Goal: Task Accomplishment & Management: Manage account settings

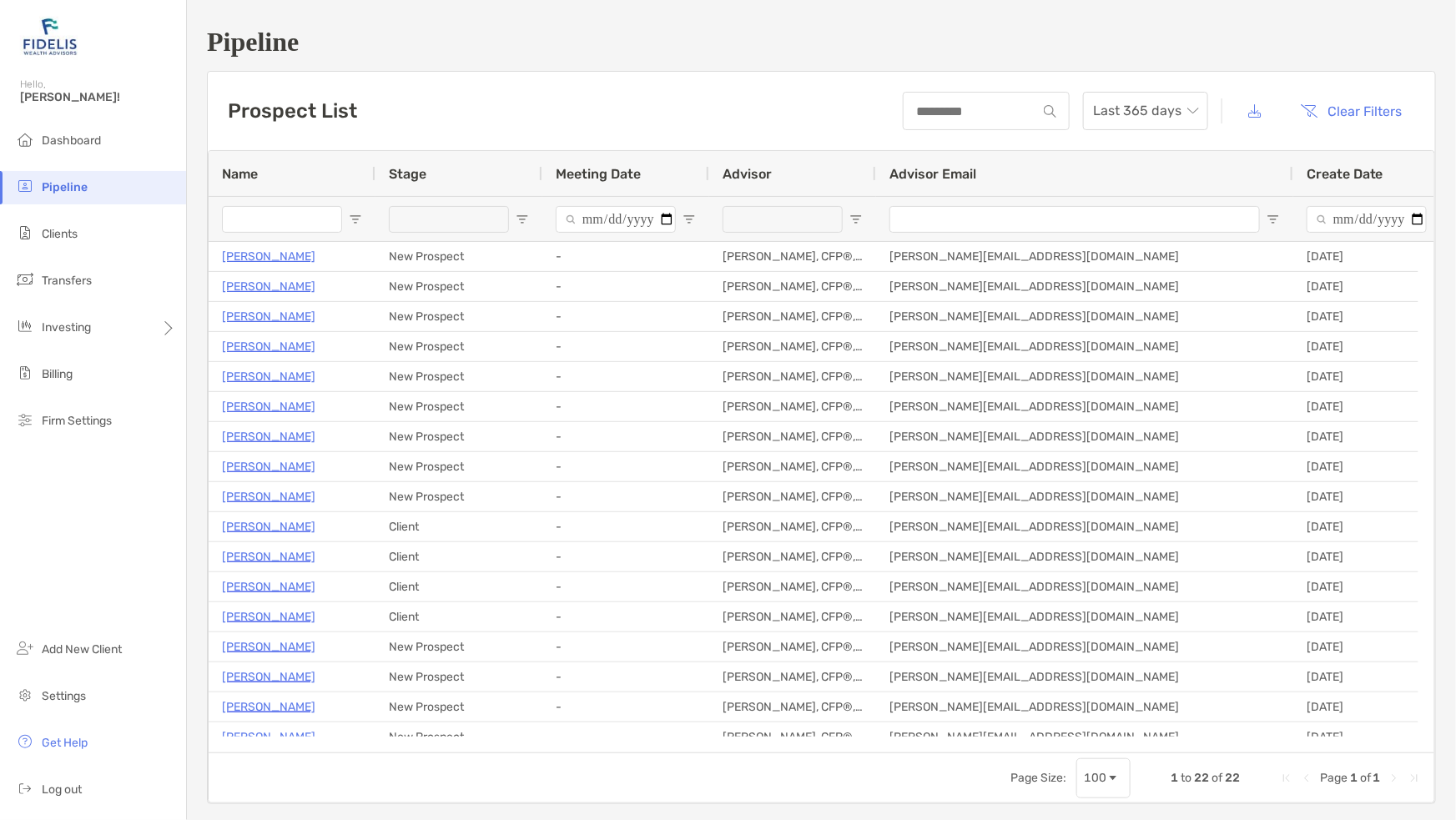
click at [62, 228] on span "Clients" at bounding box center [60, 234] width 36 height 15
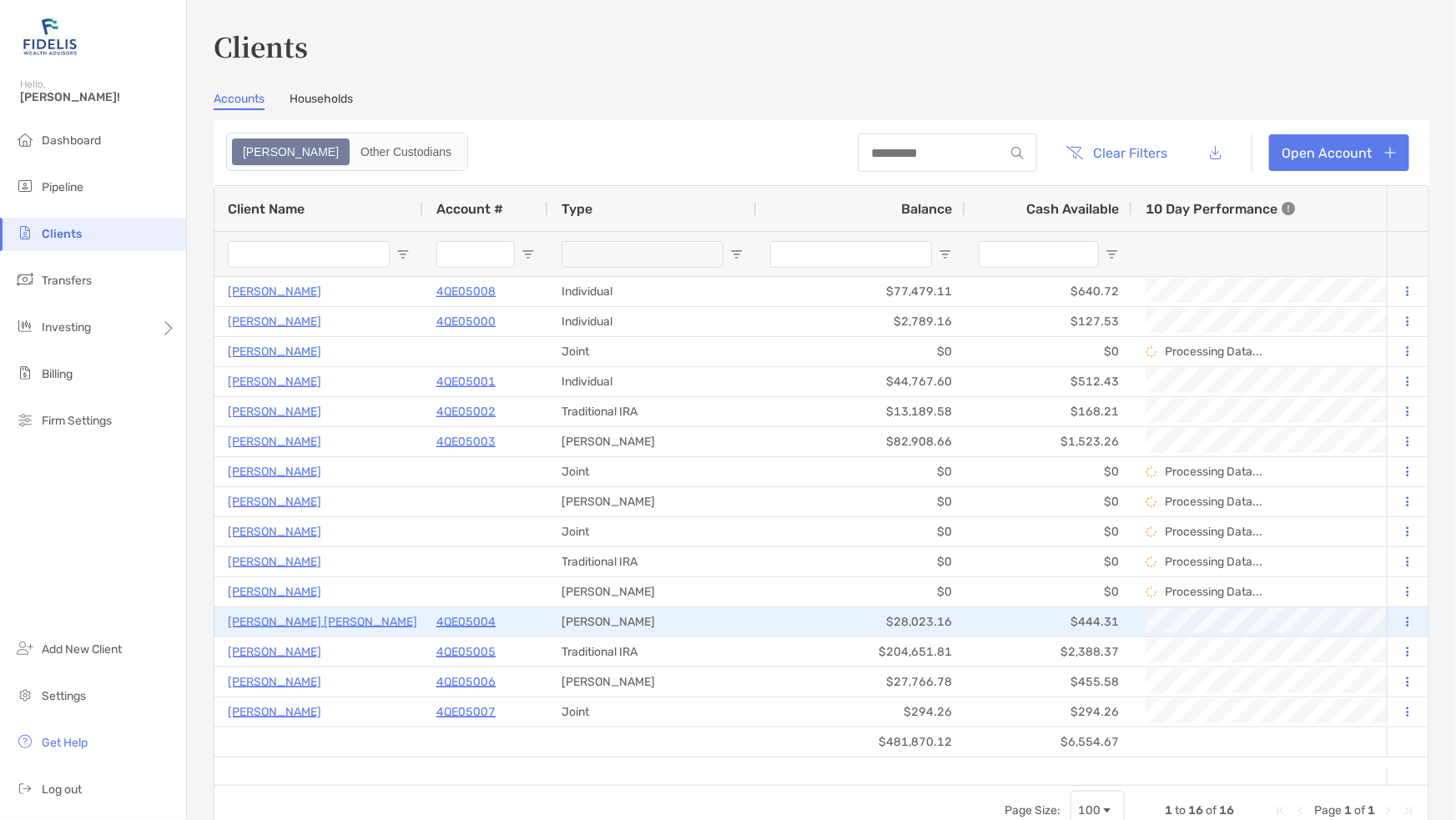
click at [457, 617] on p "4QE05004" at bounding box center [465, 621] width 60 height 21
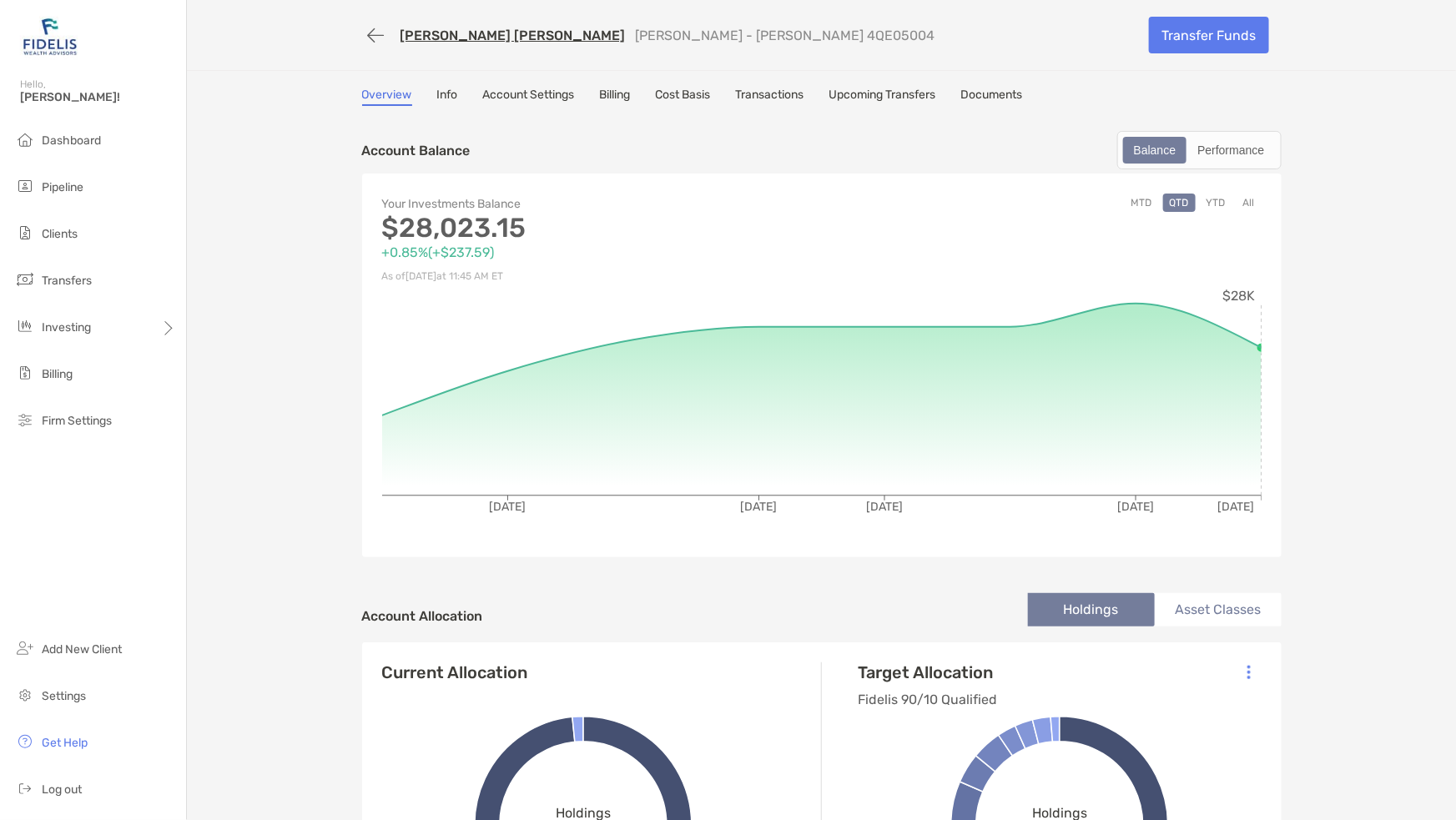
click at [444, 94] on link "Info" at bounding box center [447, 97] width 21 height 19
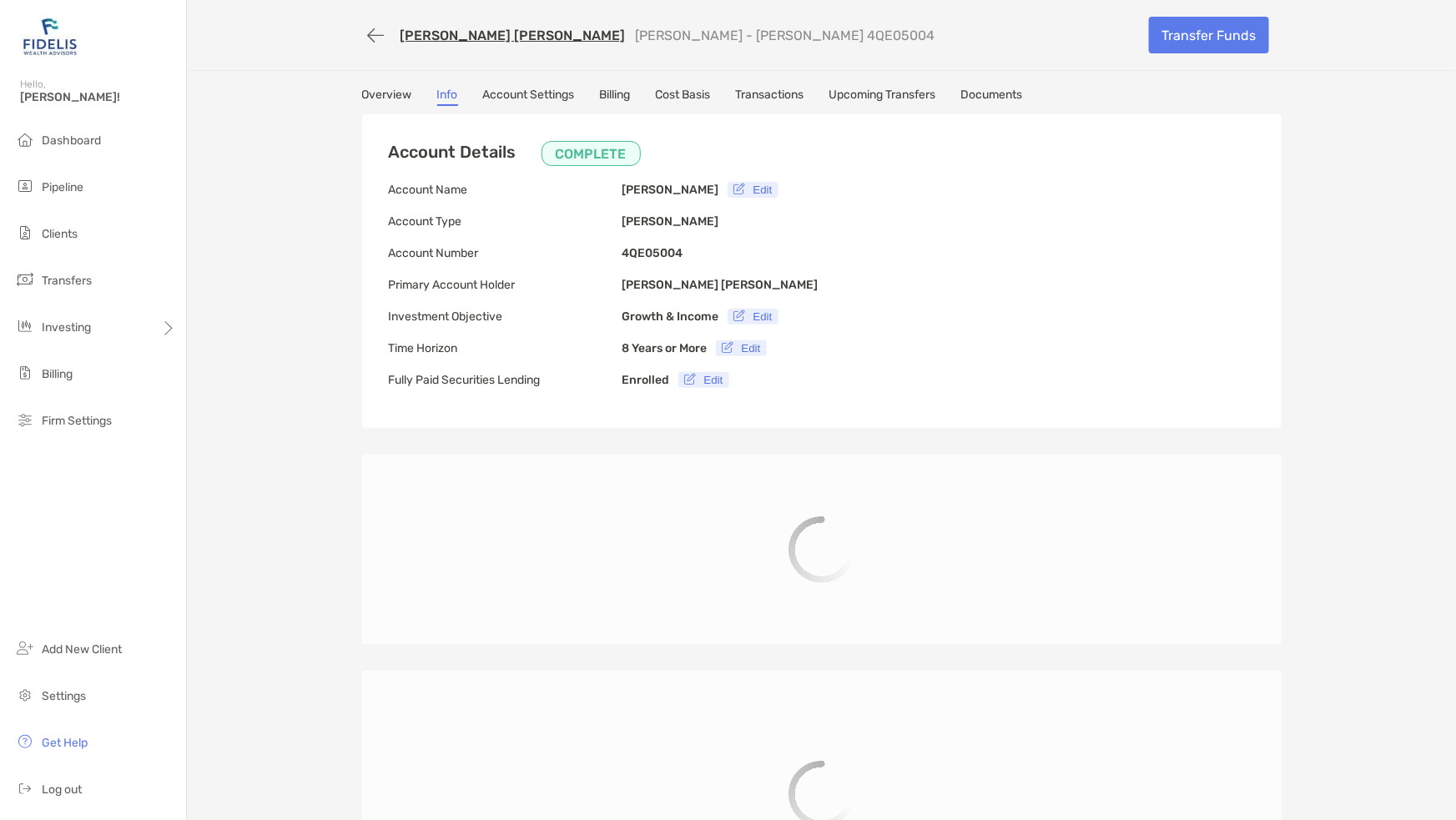
type input "**********"
click at [507, 91] on link "Account Settings" at bounding box center [529, 97] width 92 height 19
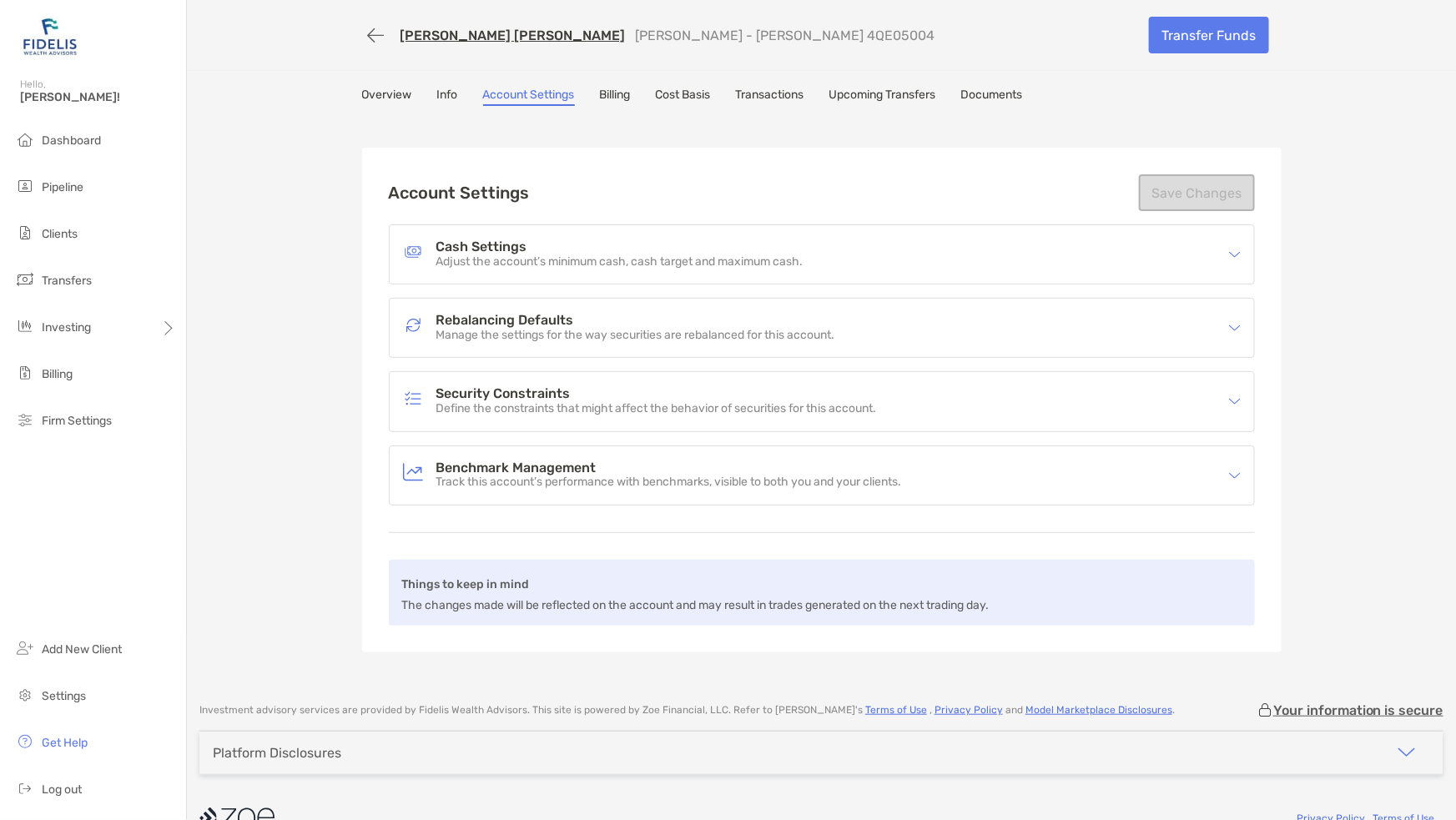
click at [496, 245] on h4 "Cash Settings" at bounding box center [619, 247] width 367 height 15
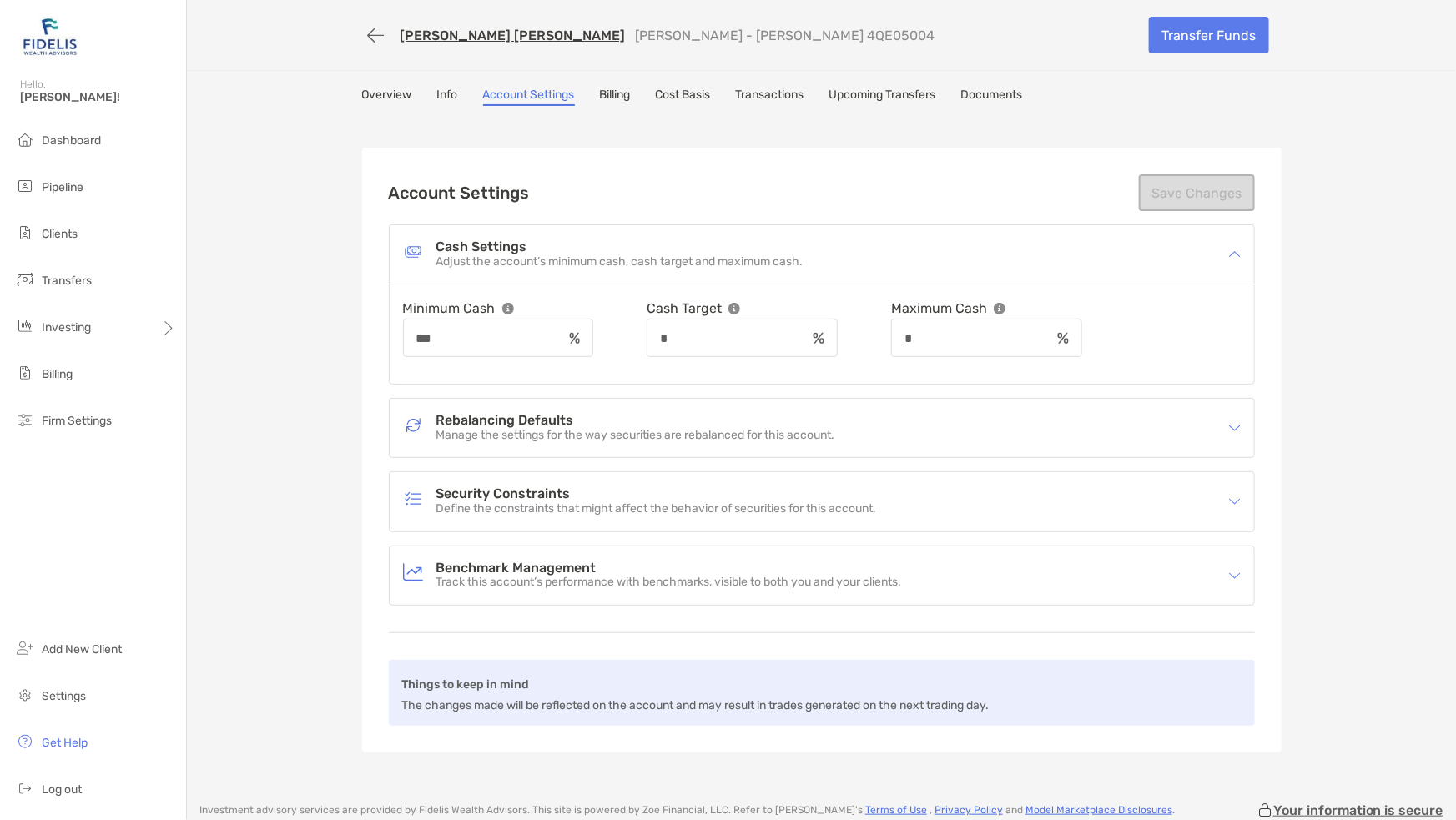
click at [531, 409] on div "Rebalancing Defaults Manage the settings for the way securities are rebalanced …" at bounding box center [811, 427] width 816 height 38
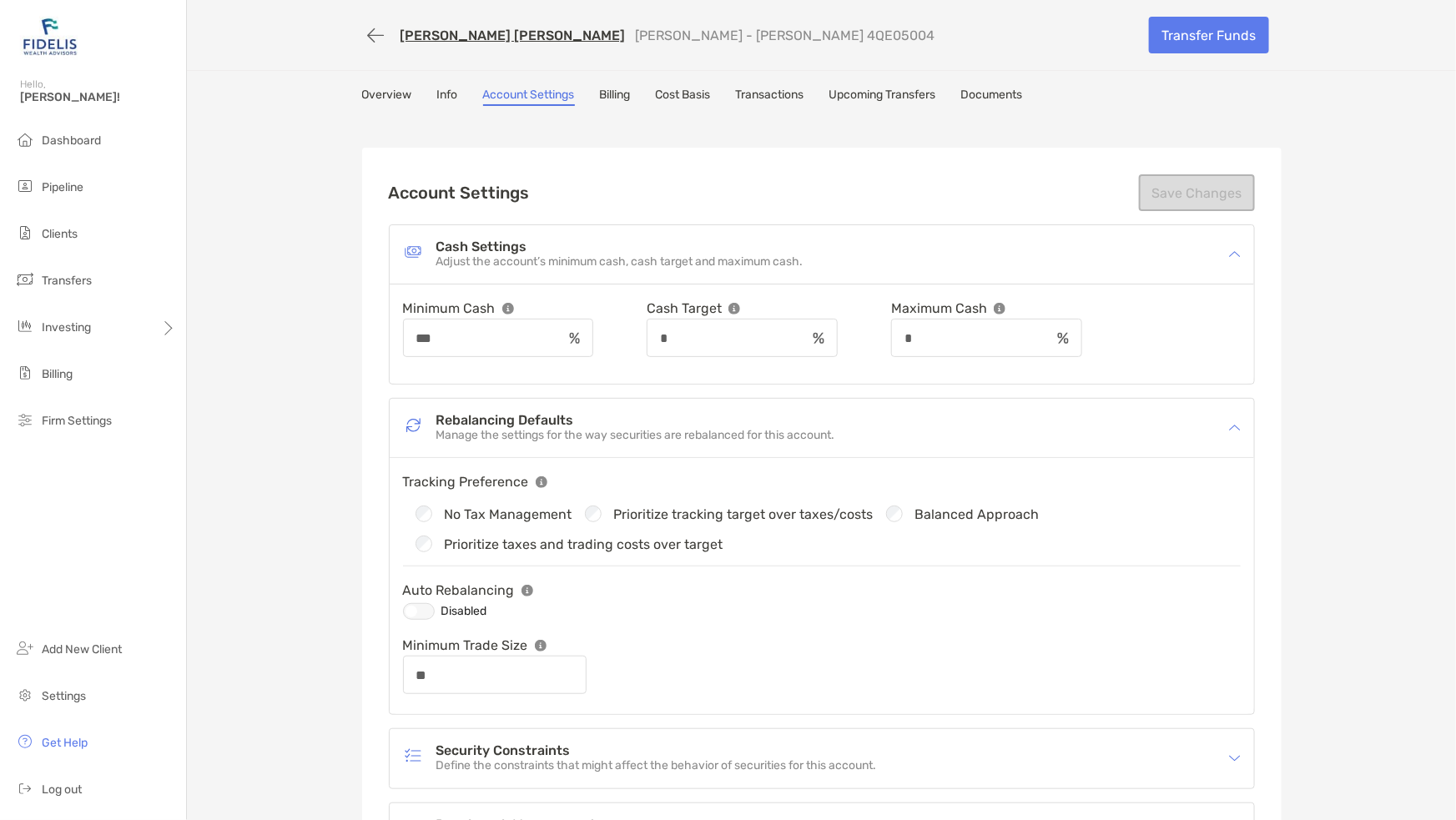
scroll to position [208, 0]
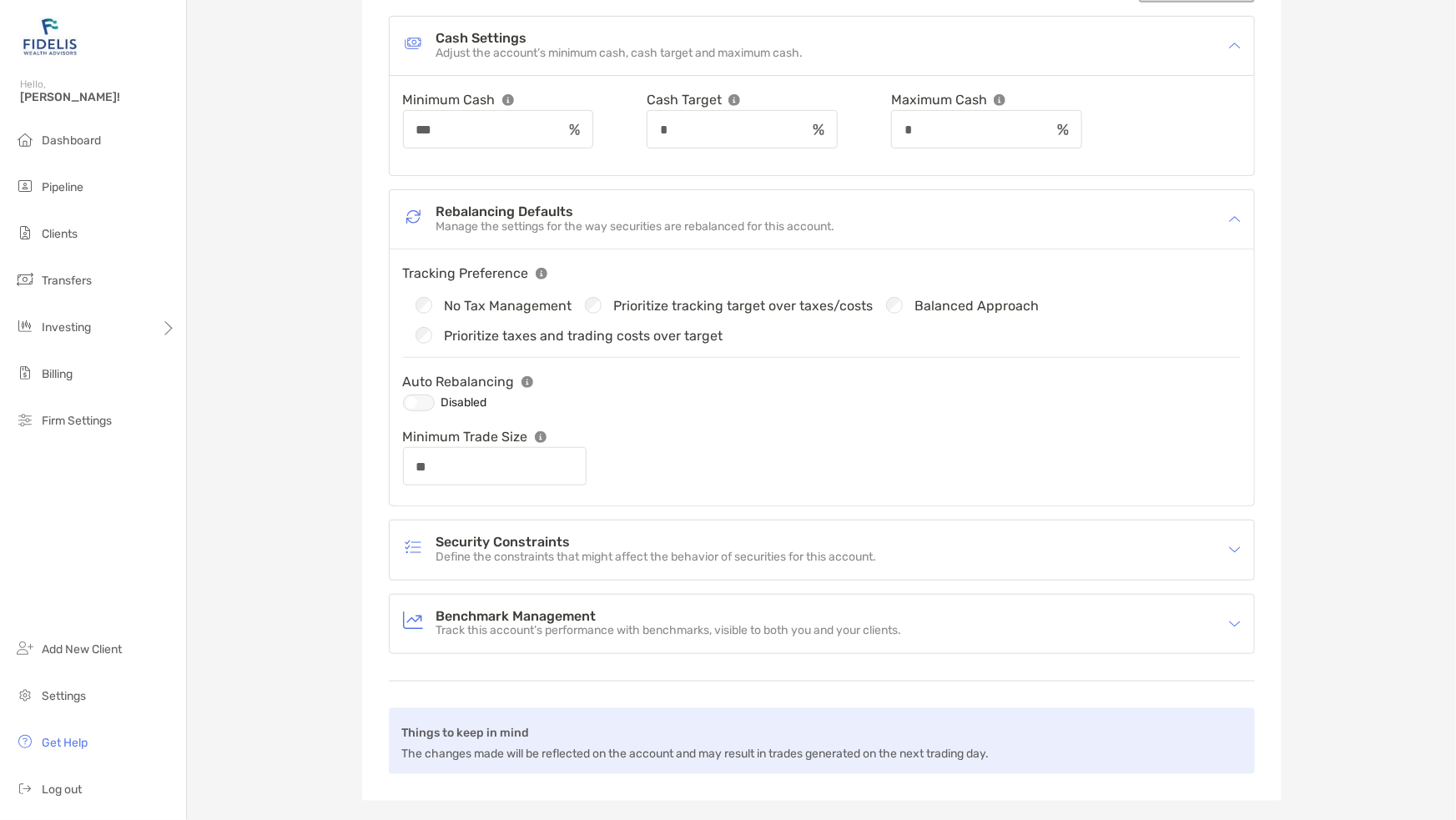
click at [408, 394] on div at bounding box center [419, 402] width 31 height 17
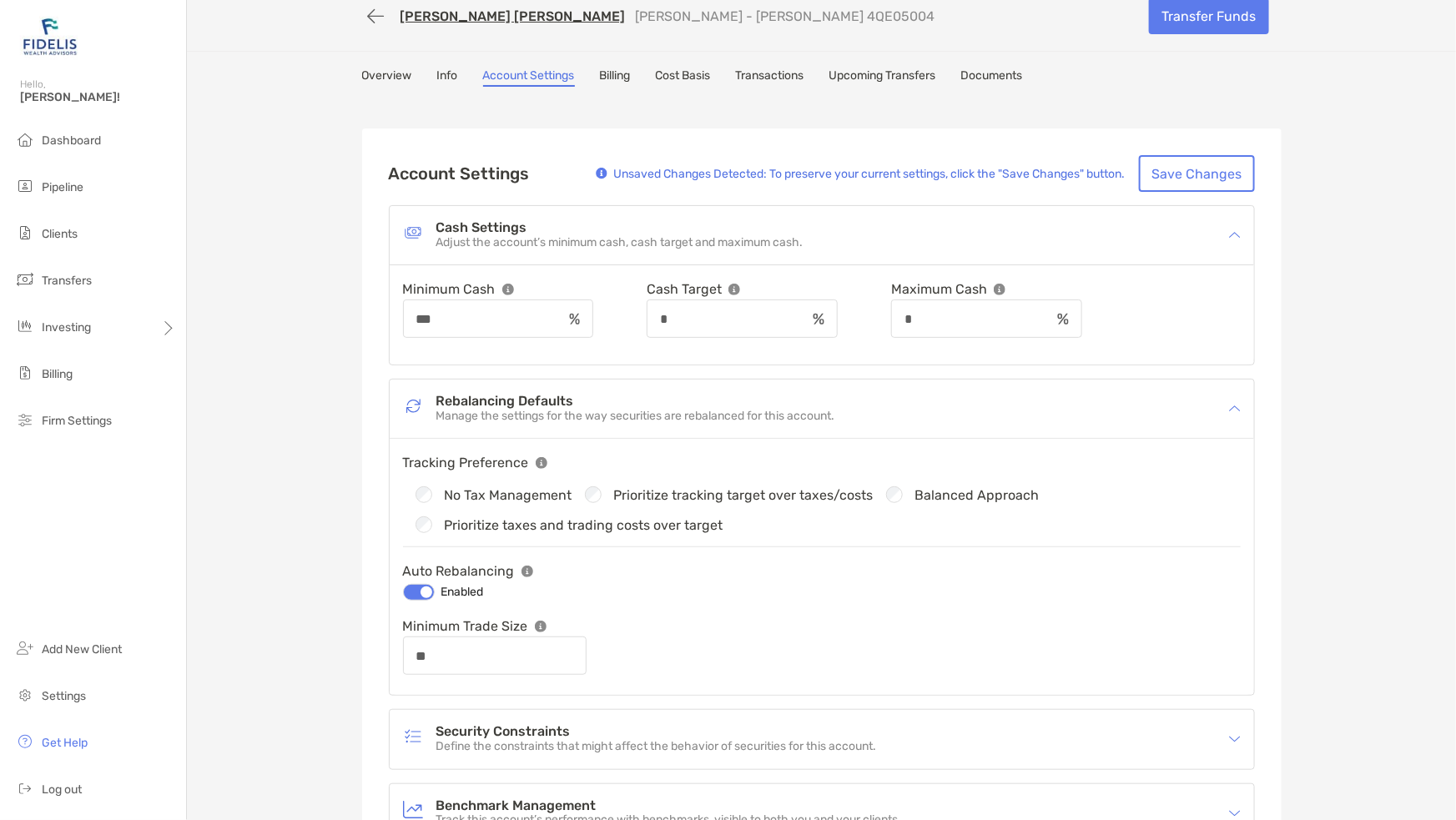
scroll to position [0, 0]
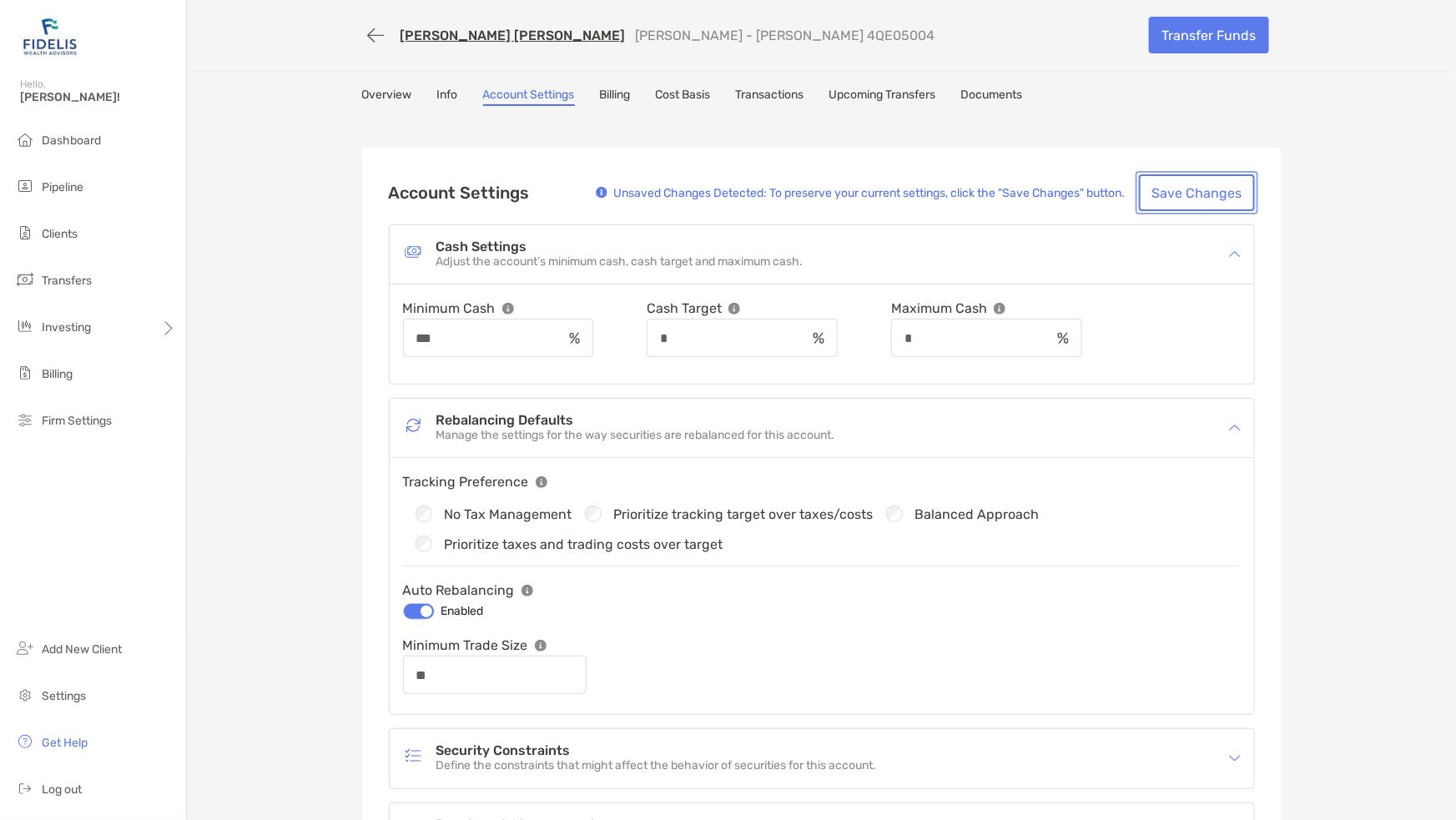
click at [1188, 182] on button "Save Changes" at bounding box center [1196, 193] width 116 height 37
type input "**"
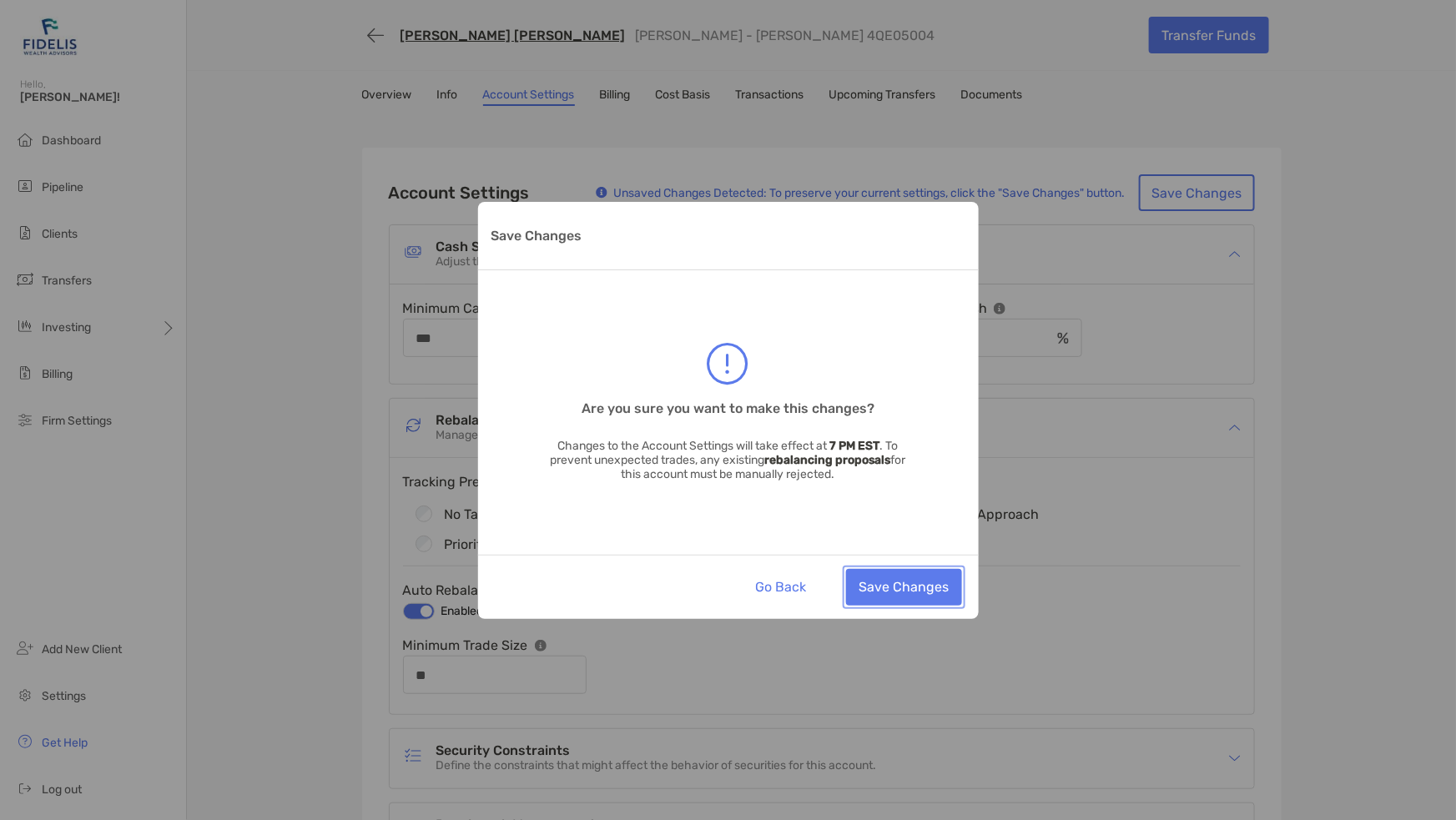
click at [911, 580] on button "Save Changes" at bounding box center [904, 587] width 116 height 37
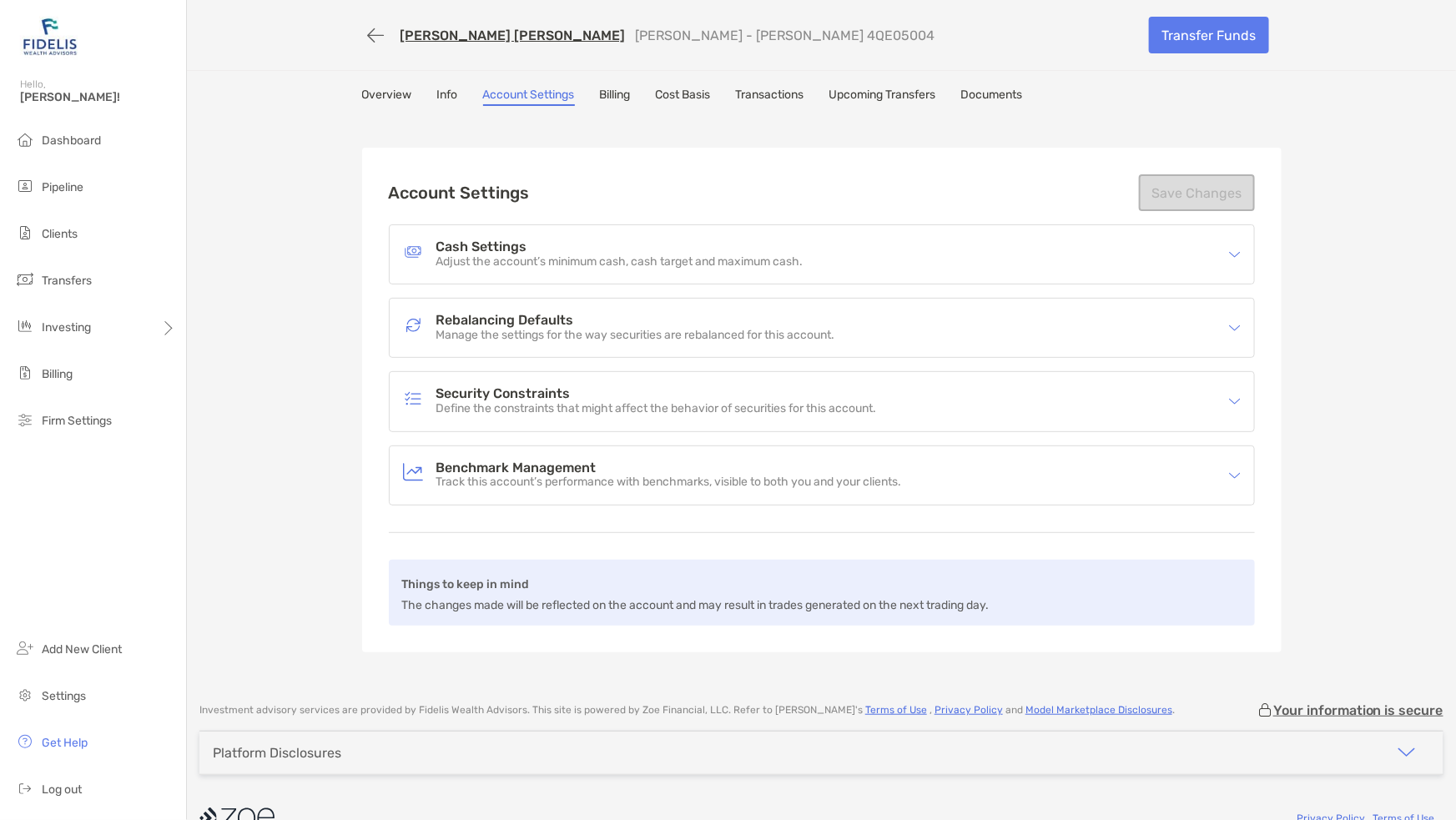
click at [435, 36] on link "[PERSON_NAME] [PERSON_NAME]" at bounding box center [512, 35] width 225 height 16
click at [290, 280] on div "MEGHAN REEDY PEMBERTON Roth IRA - Roth IRA 4QE05004 Transfer Funds Overview Inf…" at bounding box center [820, 342] width 1268 height 685
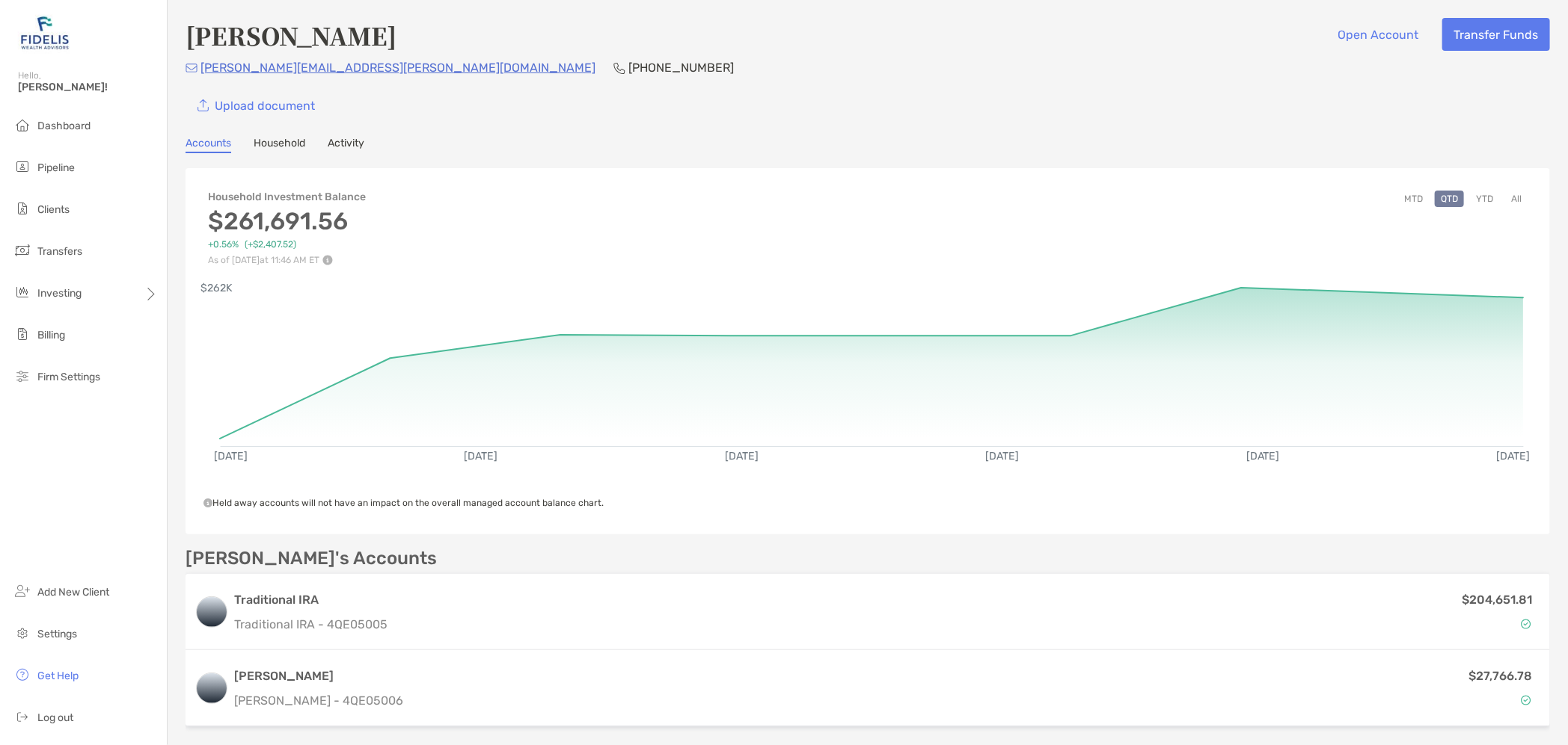
click at [45, 203] on span "Clients" at bounding box center [53, 209] width 32 height 13
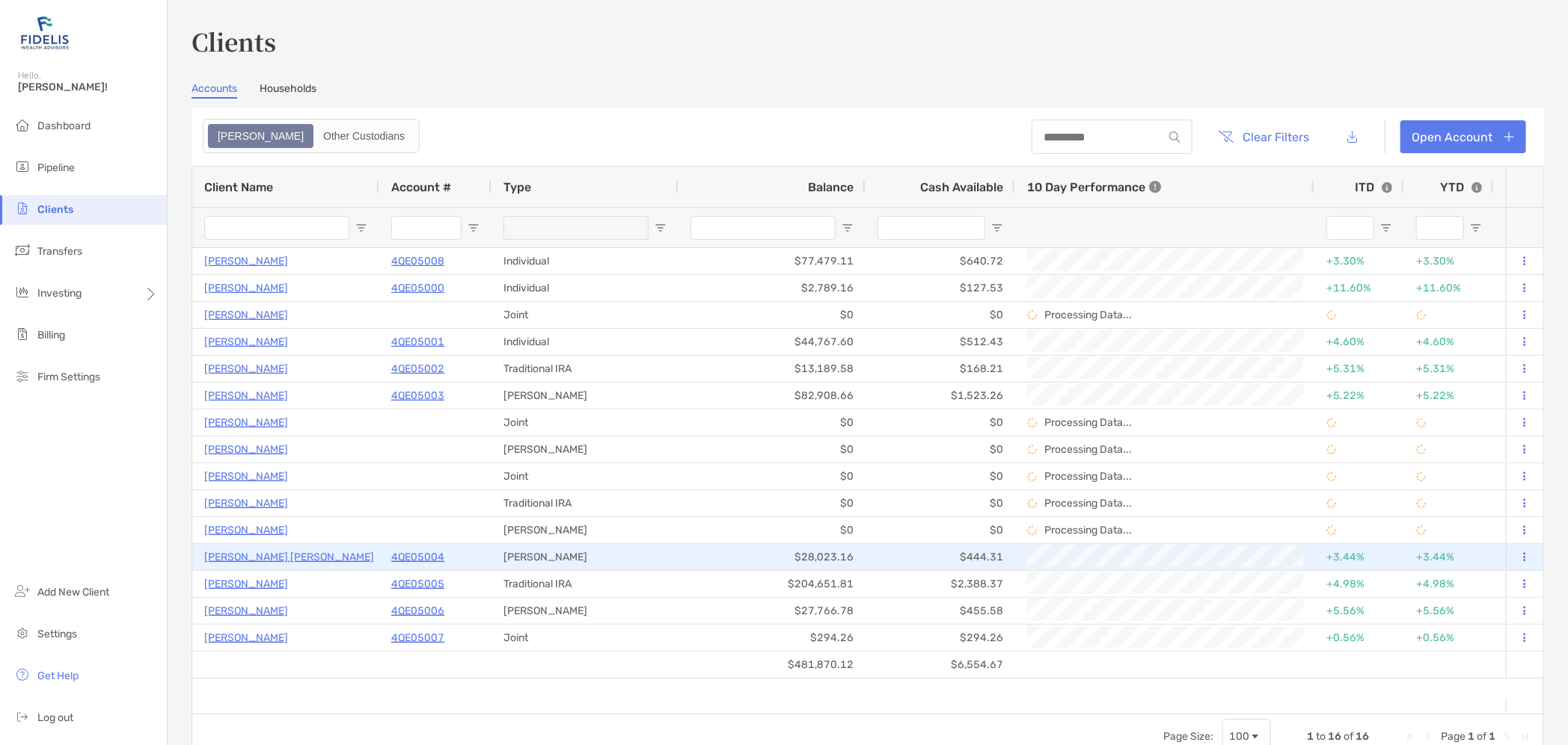
click at [425, 555] on p "4QE05004" at bounding box center [417, 557] width 53 height 18
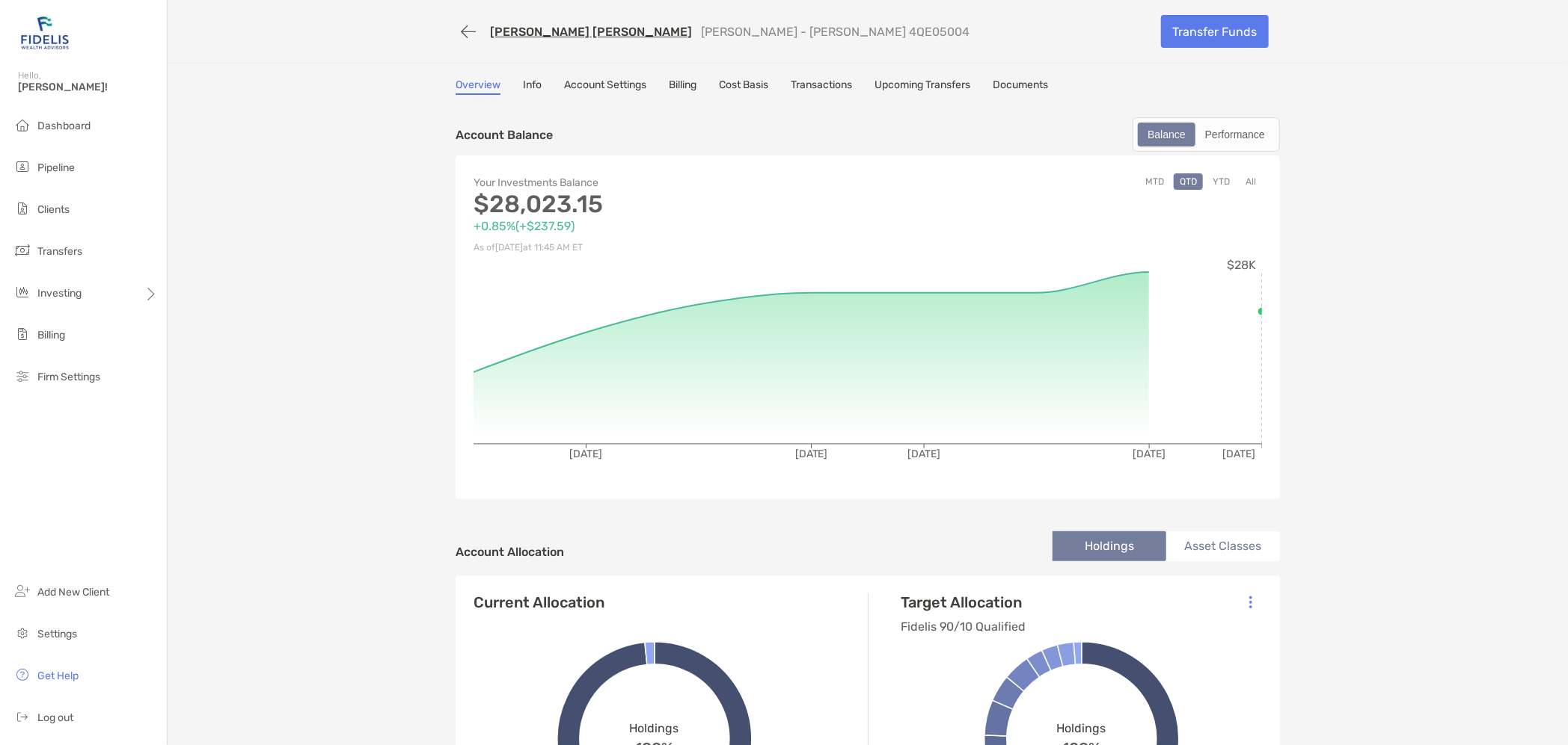
click at [588, 85] on link "Account Settings" at bounding box center [605, 87] width 82 height 17
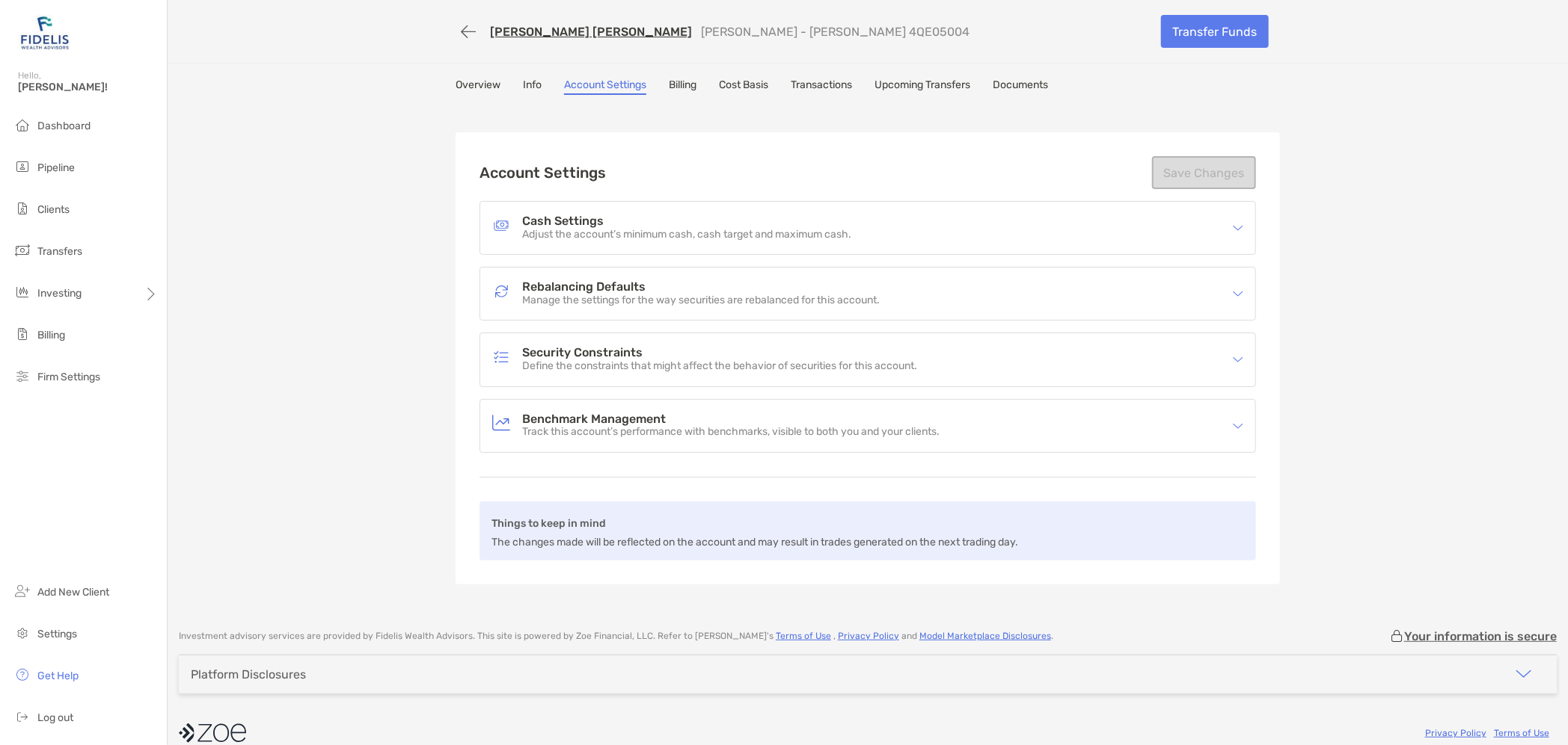
click at [552, 287] on h4 "Rebalancing Defaults" at bounding box center [701, 287] width 358 height 13
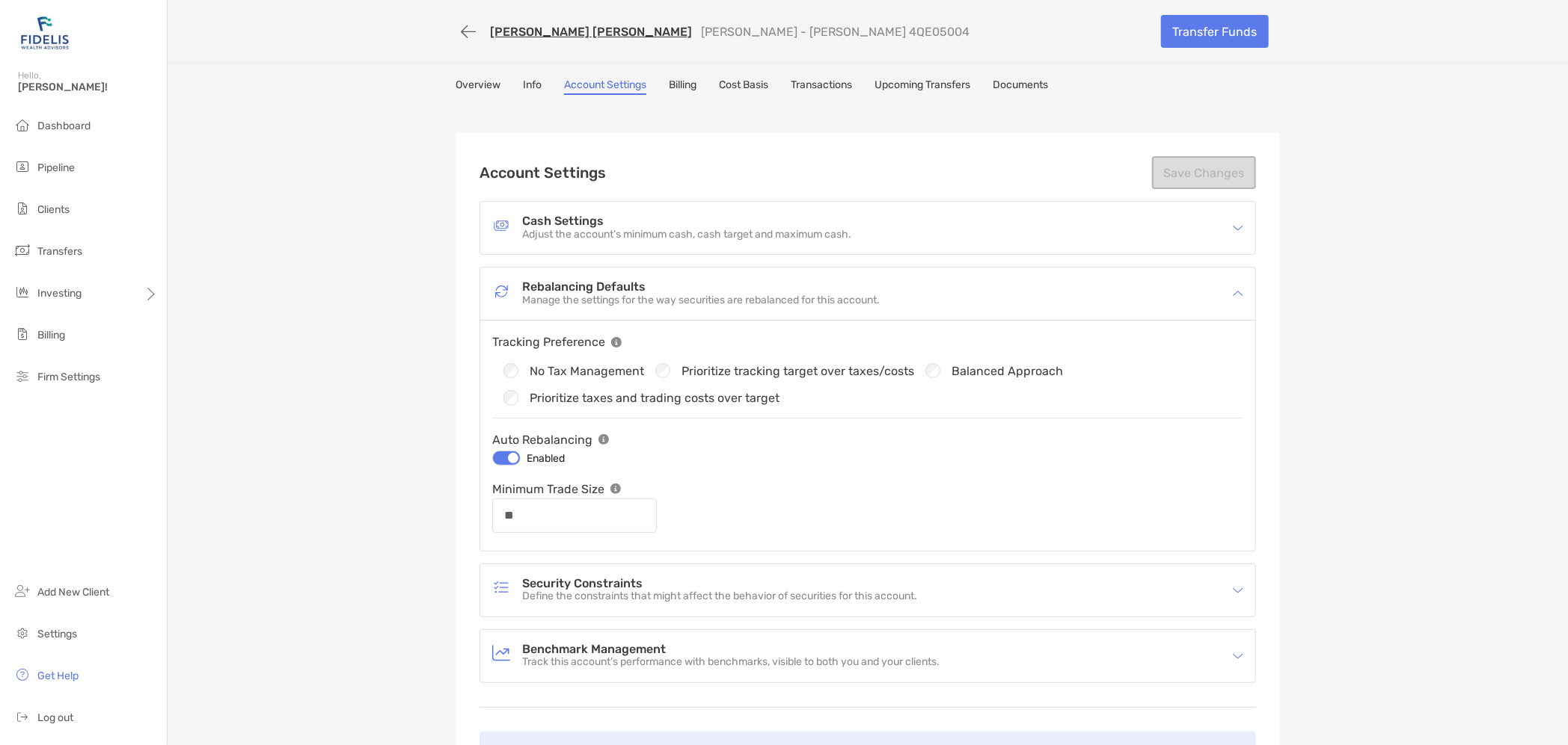
click at [279, 402] on div "[PERSON_NAME] [PERSON_NAME] [PERSON_NAME] - [PERSON_NAME] 4QE05004 Transfer Fun…" at bounding box center [867, 422] width 1401 height 845
drag, startPoint x: 485, startPoint y: 439, endPoint x: 587, endPoint y: 440, distance: 102.0
click at [587, 440] on div "Auto Rebalancing" at bounding box center [641, 439] width 299 height 18
click at [759, 440] on div "Auto Rebalancing" at bounding box center [641, 439] width 299 height 18
click at [218, 320] on span "Rebalancing" at bounding box center [210, 323] width 59 height 13
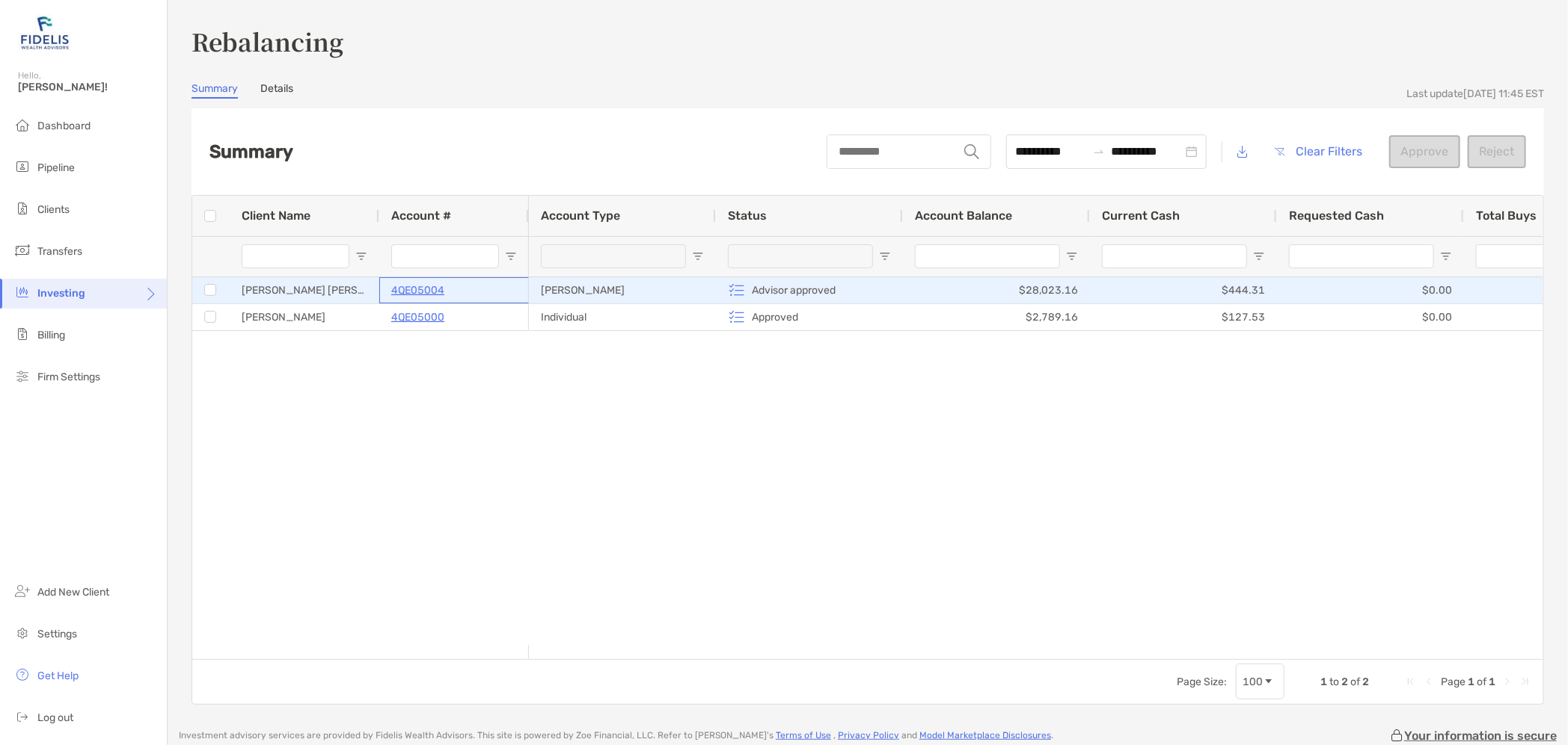
click at [418, 293] on p "4QE05004" at bounding box center [417, 290] width 53 height 18
drag, startPoint x: 756, startPoint y: 287, endPoint x: 857, endPoint y: 287, distance: 101.0
click at [857, 287] on div "Advisor approved" at bounding box center [809, 290] width 163 height 25
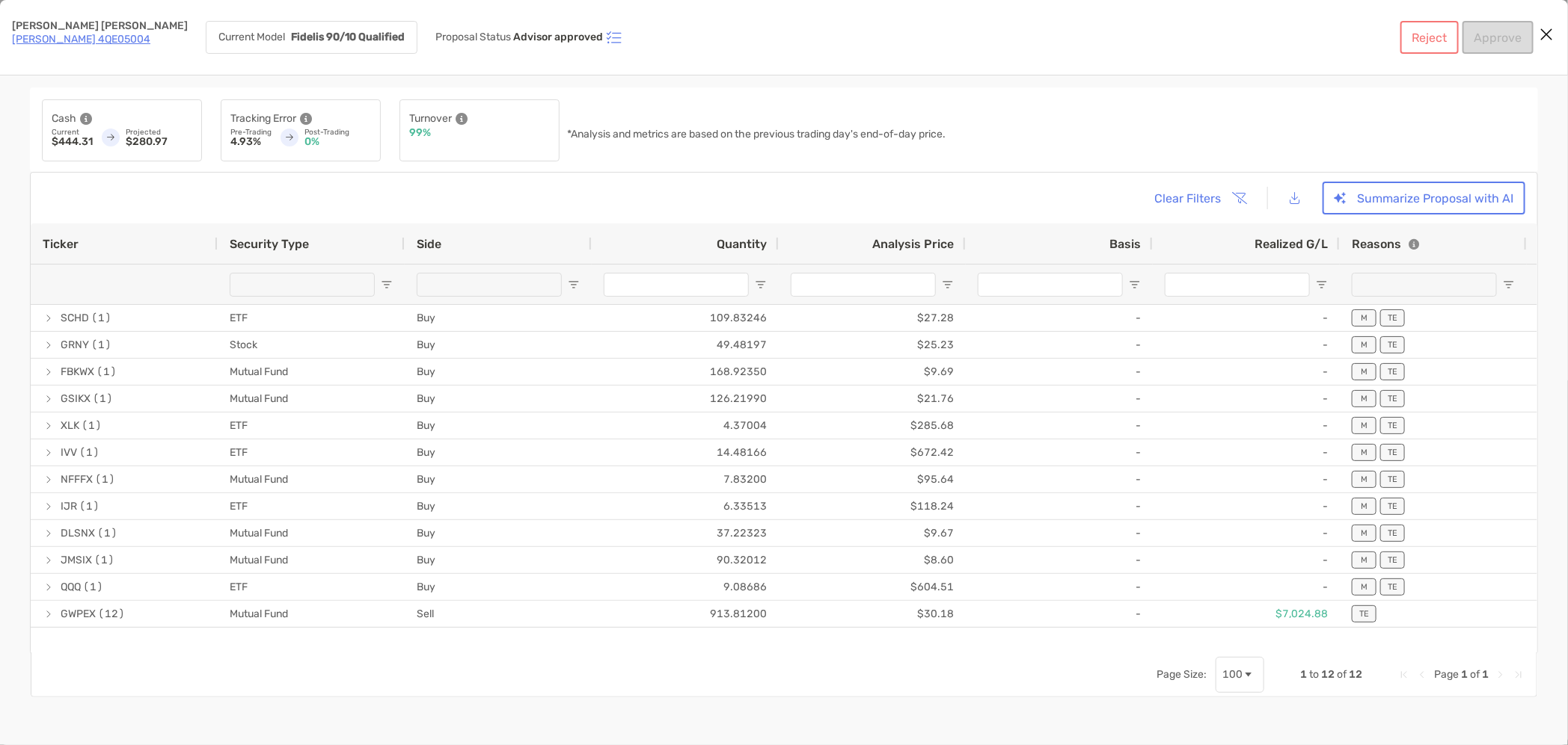
drag, startPoint x: 408, startPoint y: 288, endPoint x: 1210, endPoint y: 644, distance: 877.5
click at [1211, 645] on div "Ticker Security Type Side Quantity Analysis Price Basis Realized G/L Reasons Tr…" at bounding box center [784, 460] width 1507 height 474
click at [1305, 34] on icon "Close modal" at bounding box center [1546, 34] width 13 height 18
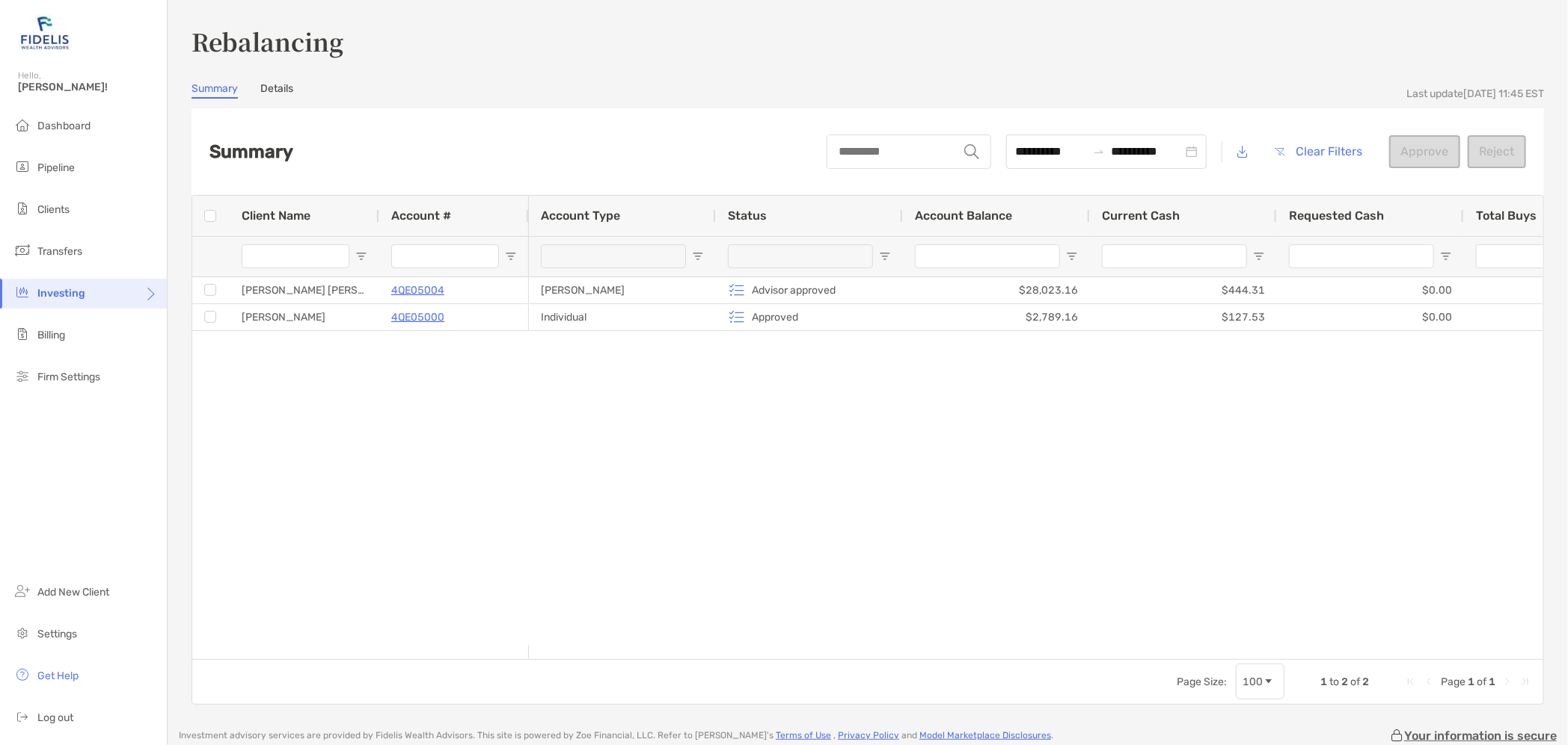
click at [50, 215] on span "Clients" at bounding box center [53, 209] width 32 height 13
